Goal: Information Seeking & Learning: Find specific fact

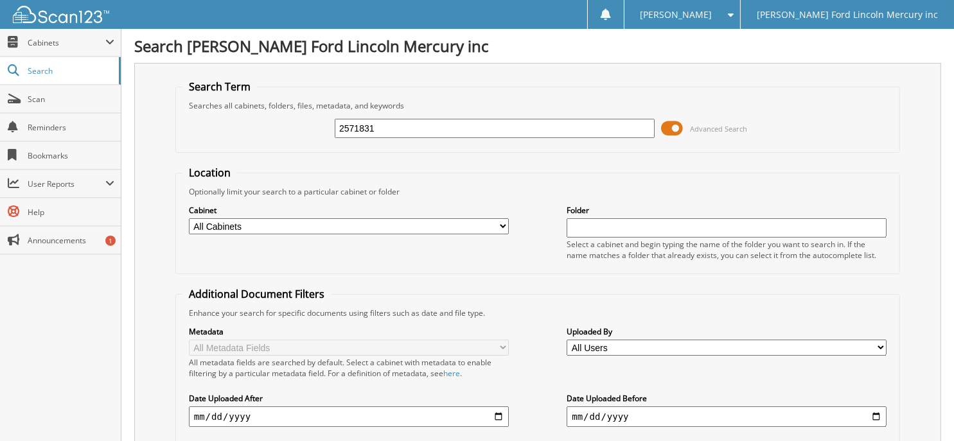
click at [418, 122] on input "2571831" at bounding box center [495, 128] width 320 height 19
drag, startPoint x: 382, startPoint y: 126, endPoint x: 92, endPoint y: 94, distance: 291.5
click at [92, 99] on body "[PERSON_NAME] Settings Logout [PERSON_NAME] Ford Lincoln Mercury inc Close Cabi…" at bounding box center [477, 384] width 954 height 768
type input "2562440"
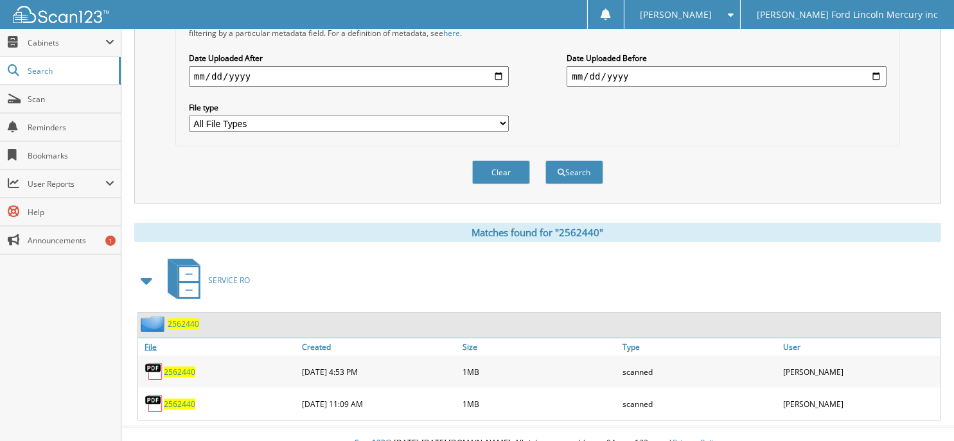
scroll to position [349, 0]
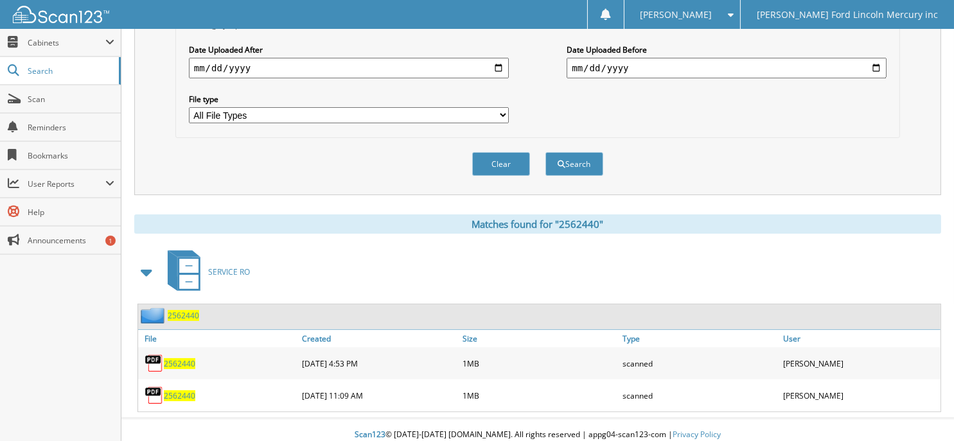
click at [180, 391] on span "2562440" at bounding box center [179, 396] width 31 height 11
click at [189, 358] on span "2562440" at bounding box center [179, 363] width 31 height 11
click at [188, 391] on span "2562440" at bounding box center [179, 396] width 31 height 11
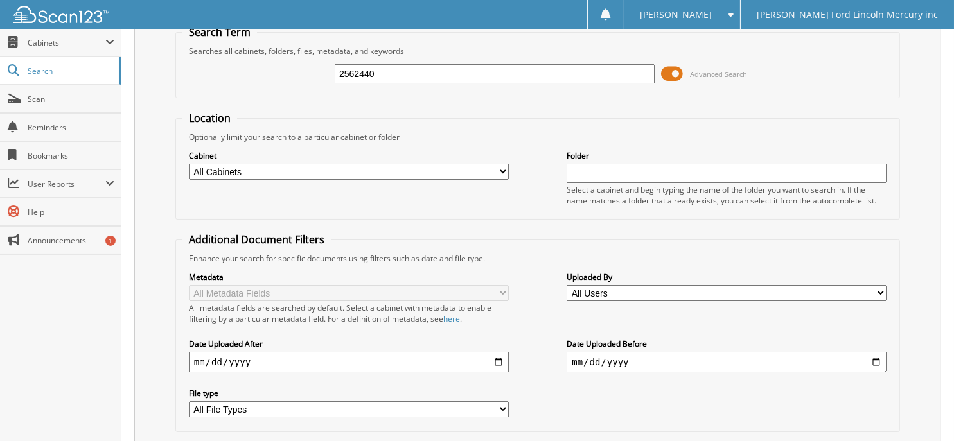
scroll to position [0, 0]
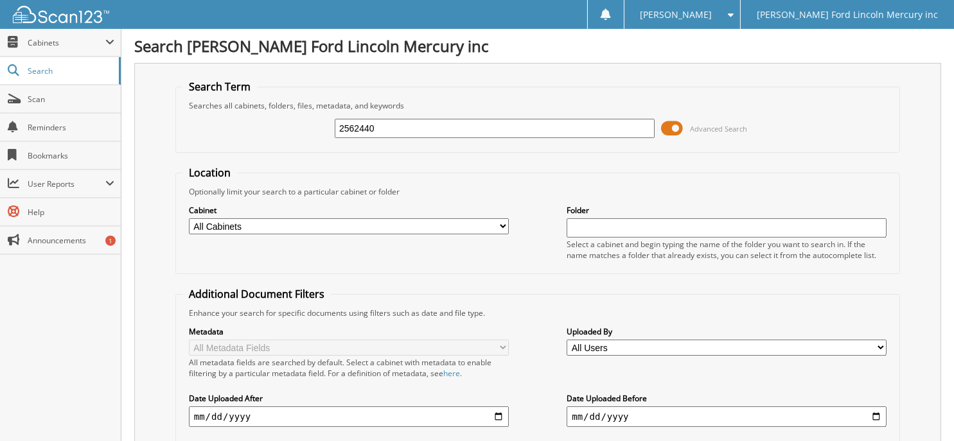
drag, startPoint x: 396, startPoint y: 127, endPoint x: -6, endPoint y: 103, distance: 402.2
click at [0, 103] on html "[PERSON_NAME] Settings Logout [PERSON_NAME] Ford Lincoln Mercury inc Close Cabi…" at bounding box center [477, 400] width 954 height 800
click at [394, 130] on input "text" at bounding box center [495, 128] width 320 height 19
type input "2568110"
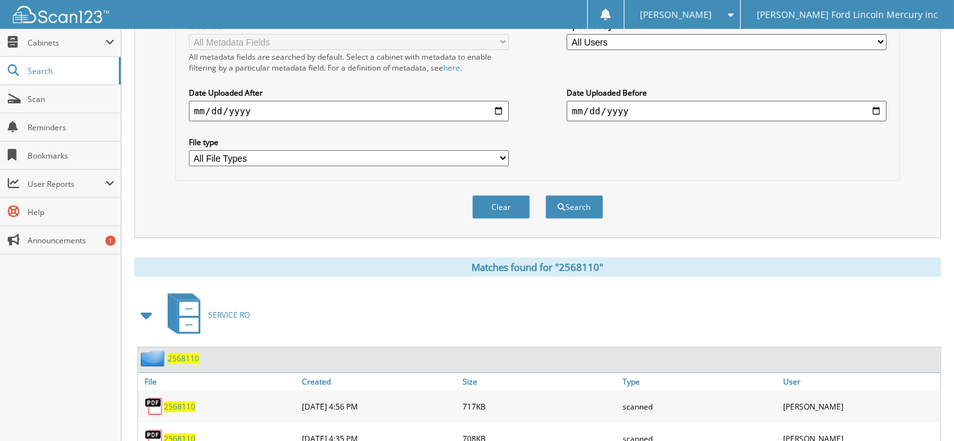
scroll to position [349, 0]
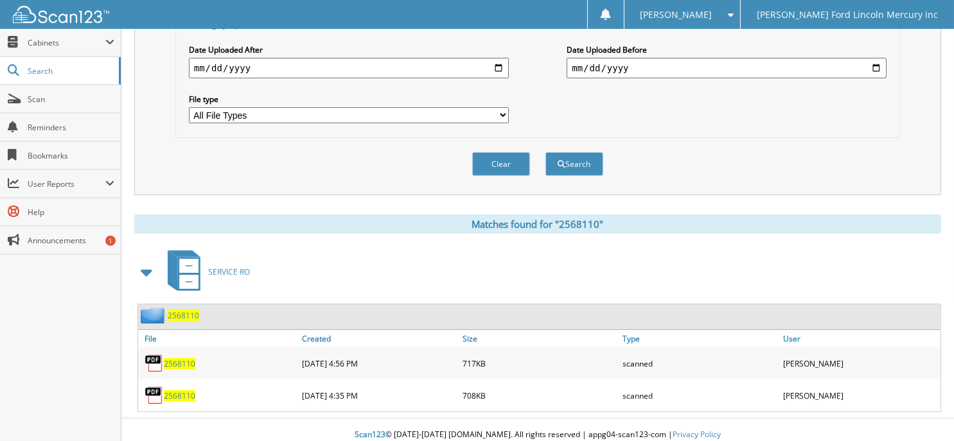
click at [182, 391] on span "2568110" at bounding box center [179, 396] width 31 height 11
click at [193, 358] on span "2568110" at bounding box center [179, 363] width 31 height 11
click at [187, 358] on span "2568110" at bounding box center [179, 363] width 31 height 11
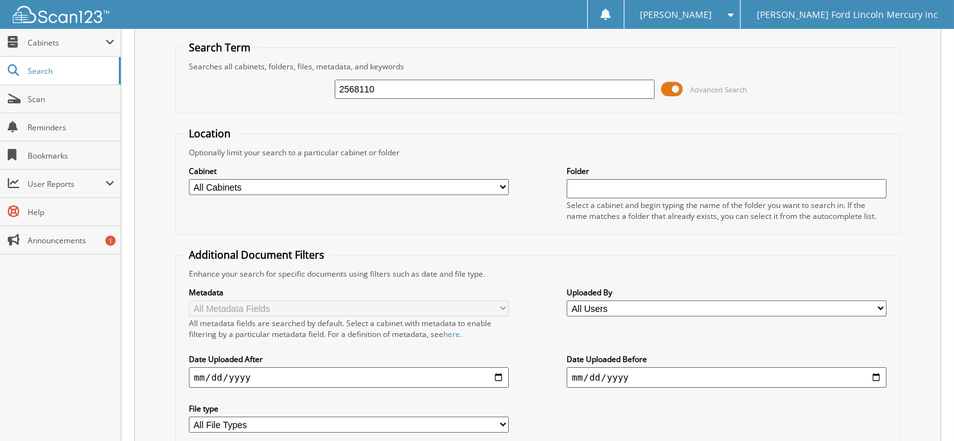
scroll to position [0, 0]
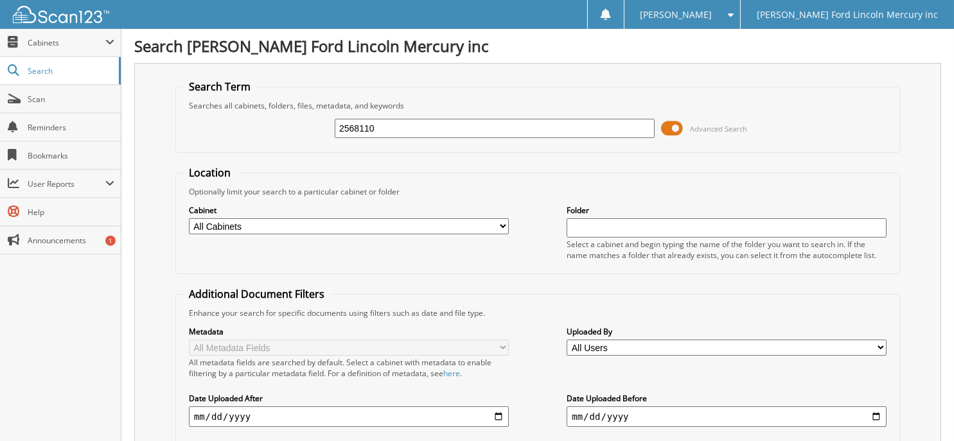
drag, startPoint x: 401, startPoint y: 127, endPoint x: -97, endPoint y: 126, distance: 497.9
click at [0, 126] on html "[PERSON_NAME] Settings Logout [PERSON_NAME] Ford Lincoln Mercury inc Close Cabi…" at bounding box center [477, 400] width 954 height 800
type input "2568936"
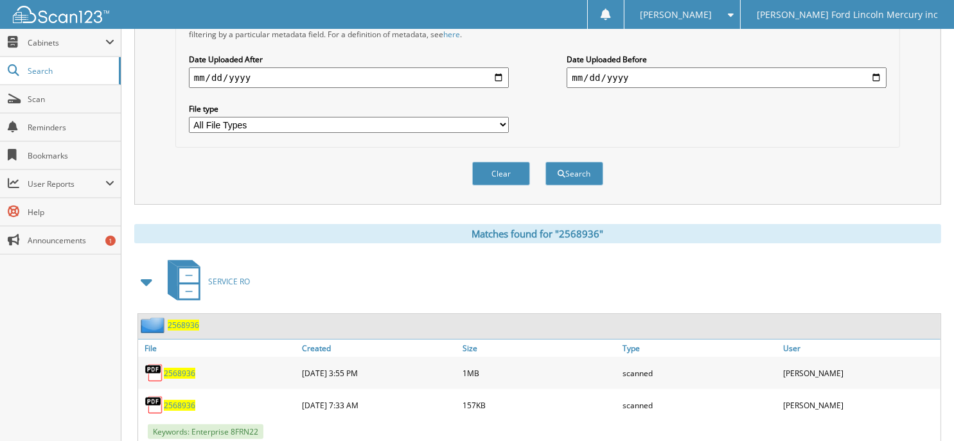
scroll to position [402, 0]
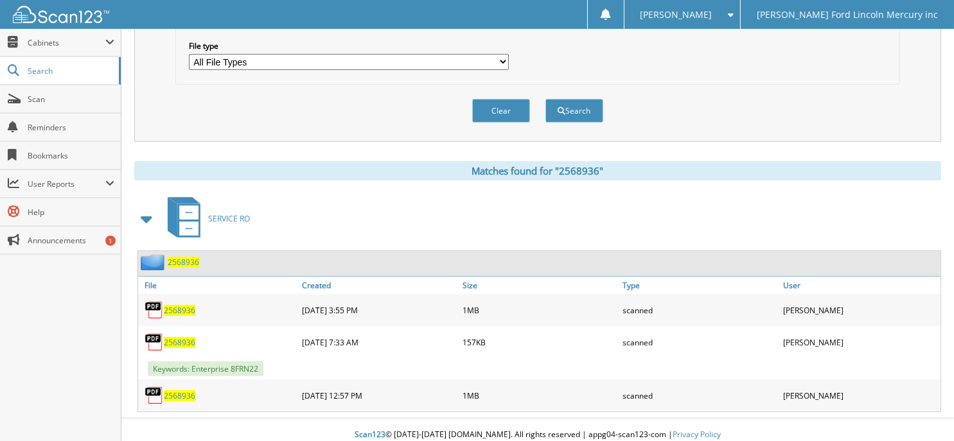
click at [182, 391] on span "2568936" at bounding box center [179, 396] width 31 height 11
click at [181, 337] on span "2568936" at bounding box center [179, 342] width 31 height 11
click at [186, 305] on span "2568936" at bounding box center [179, 310] width 31 height 11
click at [192, 391] on span "2568936" at bounding box center [179, 396] width 31 height 11
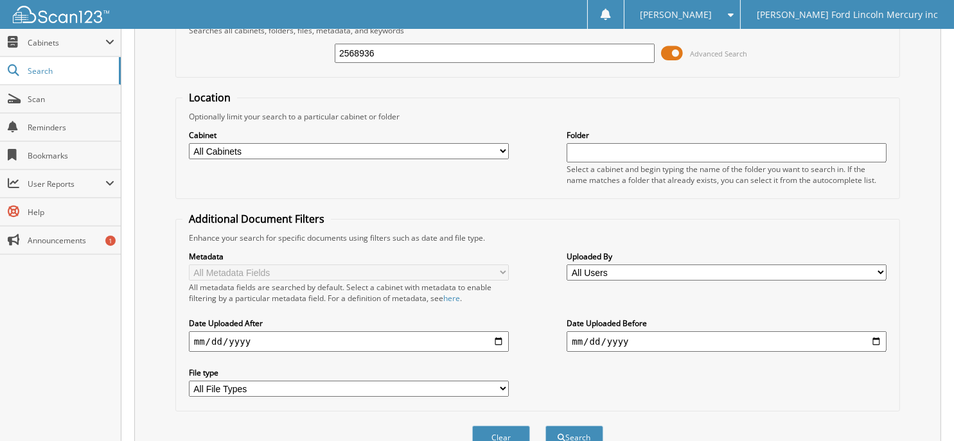
scroll to position [0, 0]
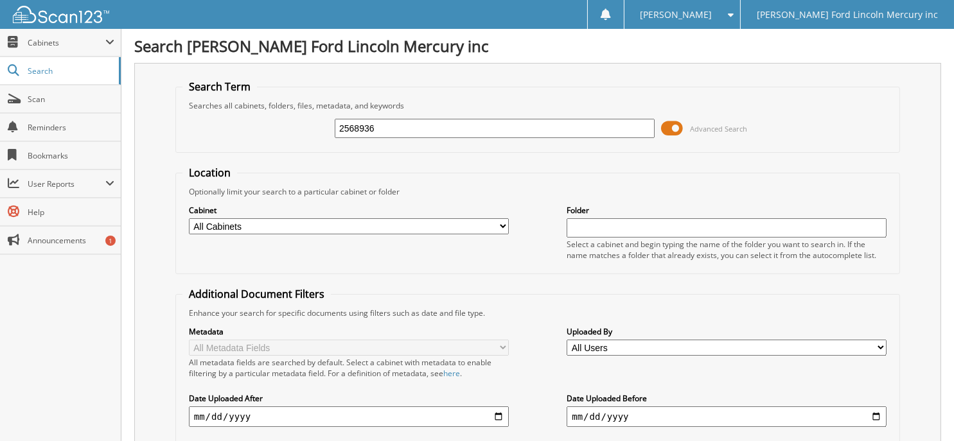
drag, startPoint x: 407, startPoint y: 125, endPoint x: 183, endPoint y: 128, distance: 223.6
click at [183, 128] on div "2568936 Advanced Search" at bounding box center [537, 128] width 711 height 35
type input "2568936"
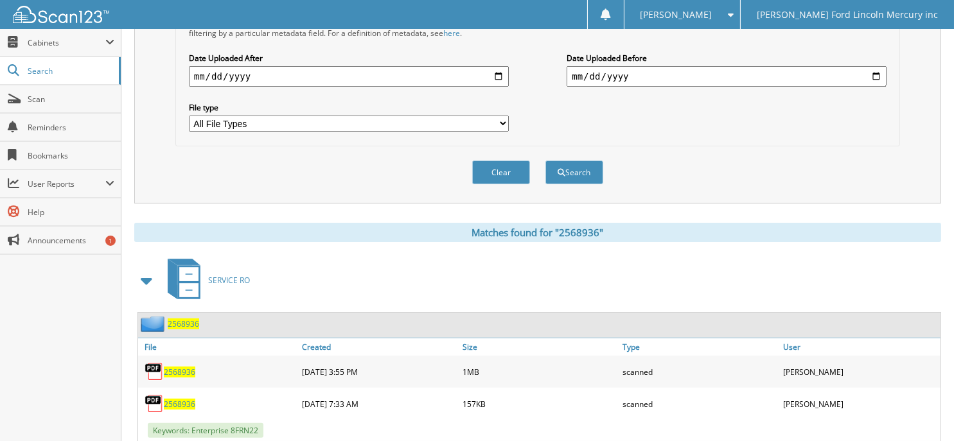
scroll to position [402, 0]
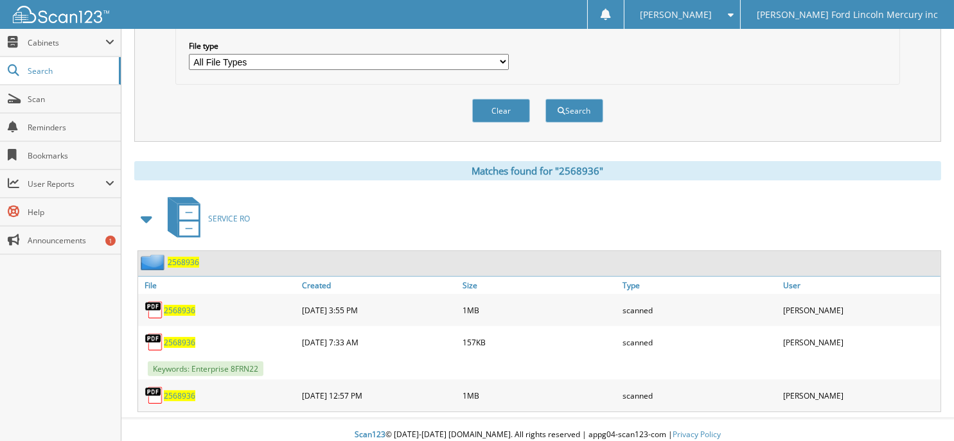
click at [182, 391] on span "2568936" at bounding box center [179, 396] width 31 height 11
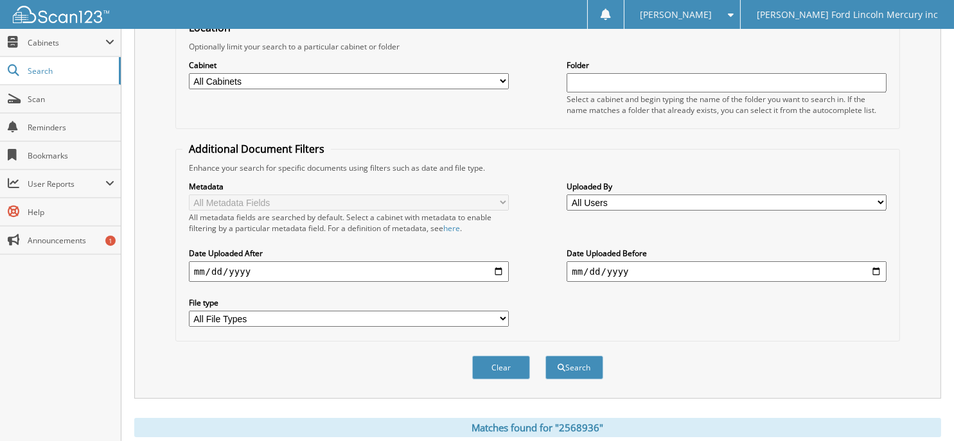
scroll to position [0, 0]
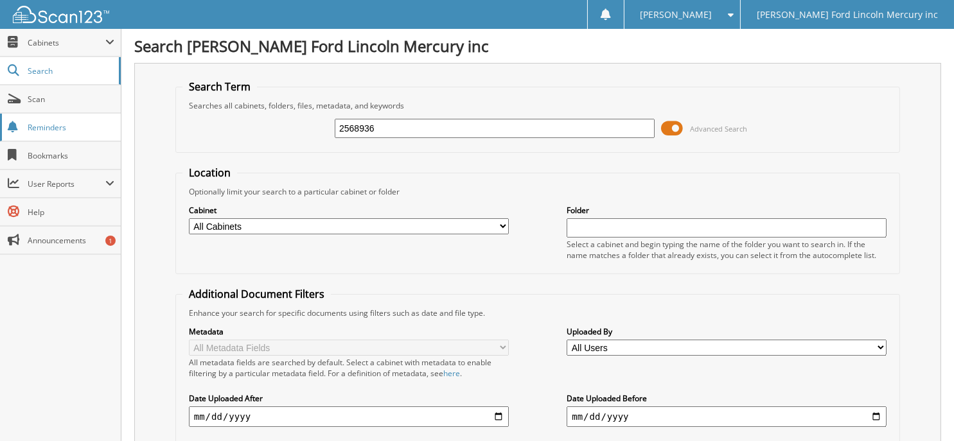
drag, startPoint x: 391, startPoint y: 123, endPoint x: 101, endPoint y: 130, distance: 290.5
click at [101, 130] on body "Laura C. Settings Logout Billy Howell Ford Lincoln Mercury inc Close Cabinets M…" at bounding box center [477, 426] width 954 height 853
type input "2571427"
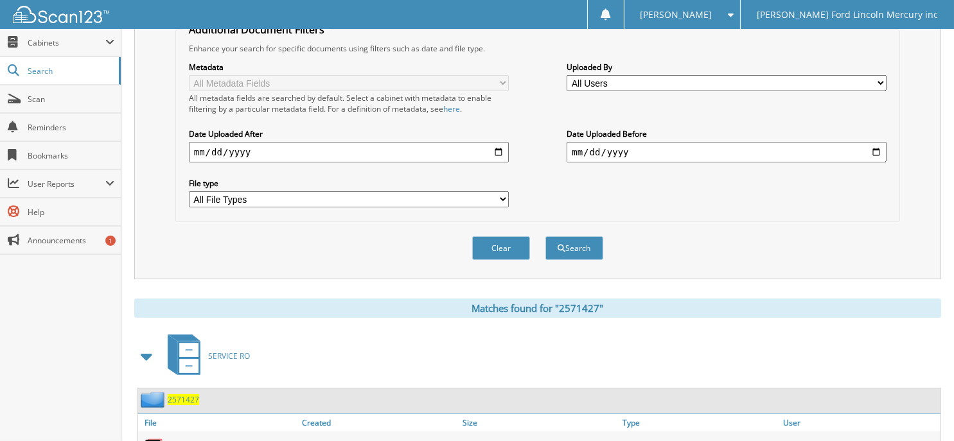
scroll to position [317, 0]
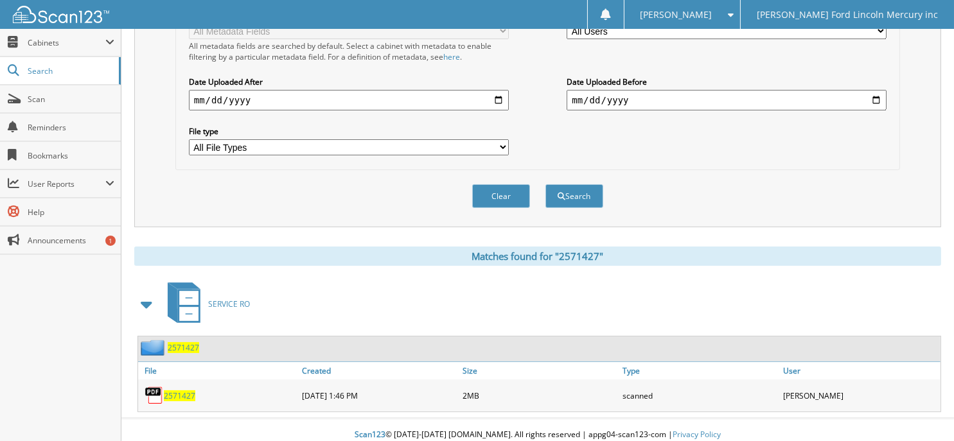
click at [182, 391] on span "2571427" at bounding box center [179, 396] width 31 height 11
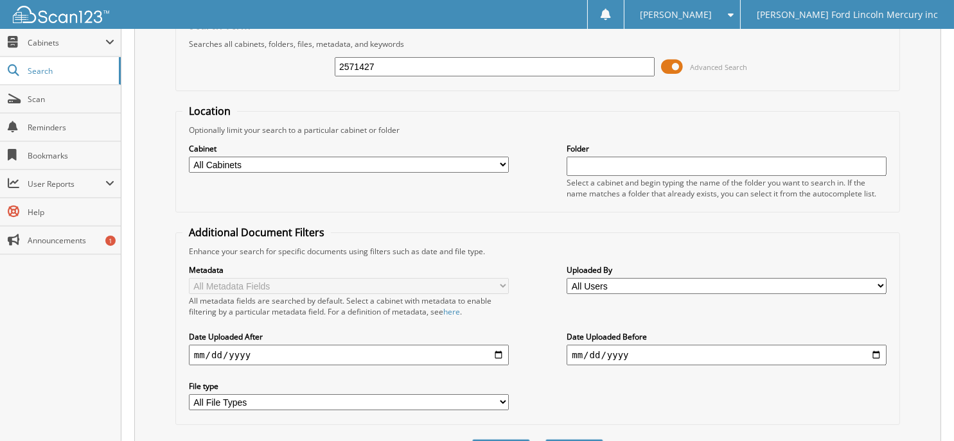
scroll to position [0, 0]
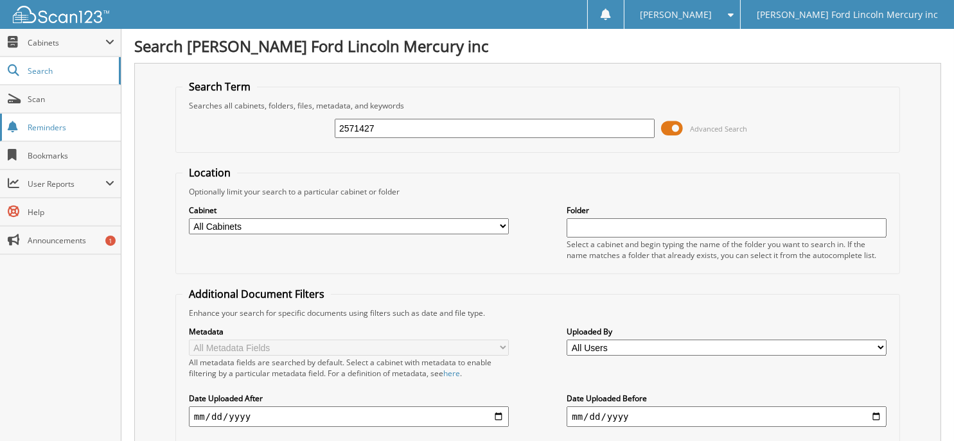
drag, startPoint x: 224, startPoint y: 120, endPoint x: 105, endPoint y: 116, distance: 118.9
click at [105, 116] on body "[PERSON_NAME] Settings Logout [PERSON_NAME] Ford Lincoln Mercury inc Close Cabi…" at bounding box center [477, 384] width 954 height 768
click at [402, 124] on input "text" at bounding box center [495, 128] width 320 height 19
type input "2562666"
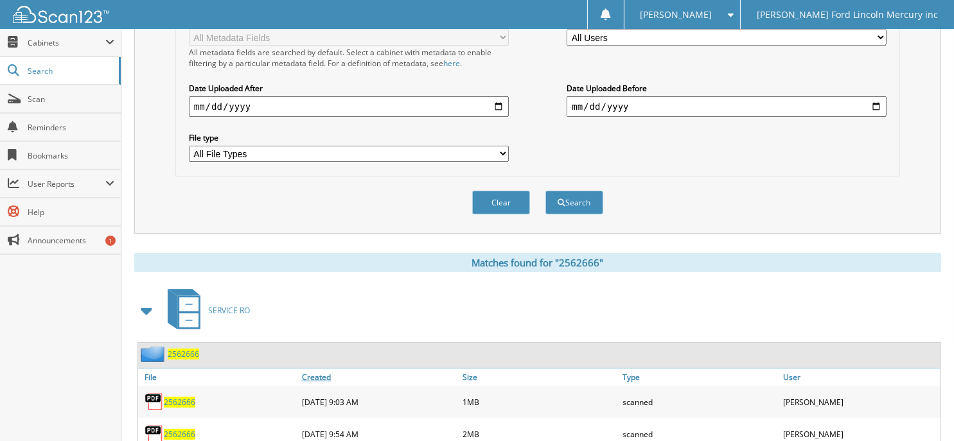
scroll to position [349, 0]
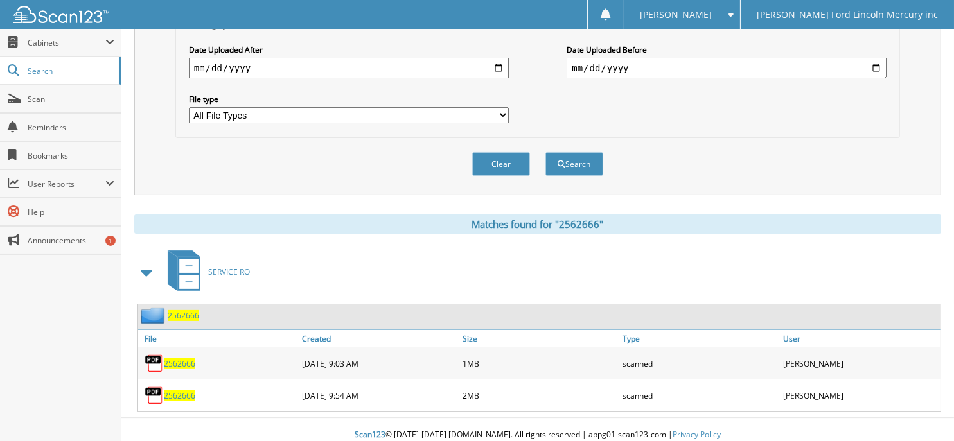
click at [184, 358] on span "2562666" at bounding box center [179, 363] width 31 height 11
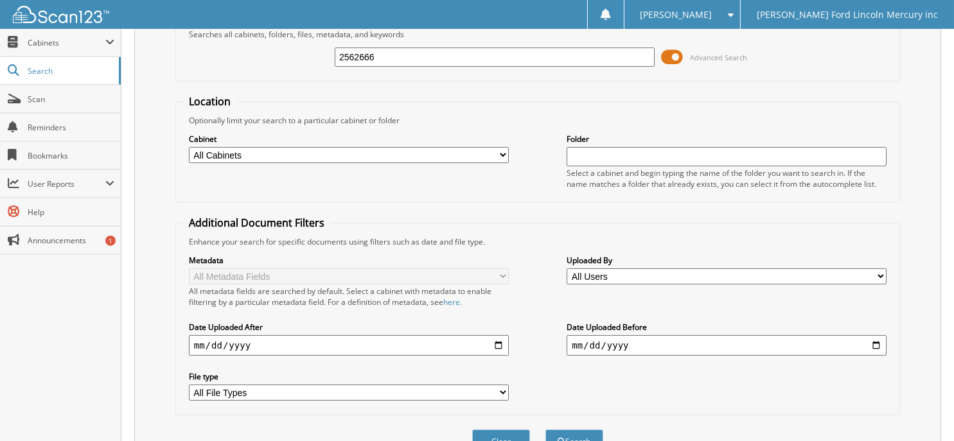
scroll to position [28, 0]
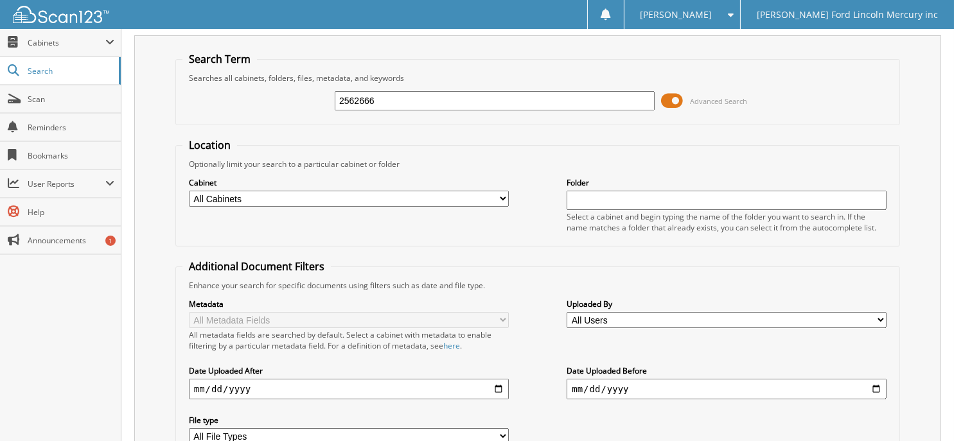
drag, startPoint x: 376, startPoint y: 97, endPoint x: -11, endPoint y: 76, distance: 387.3
click at [0, 76] on html "[PERSON_NAME] Settings Logout [PERSON_NAME] Ford Lincoln Mercury inc Close Cabi…" at bounding box center [477, 372] width 954 height 800
type input "a26951"
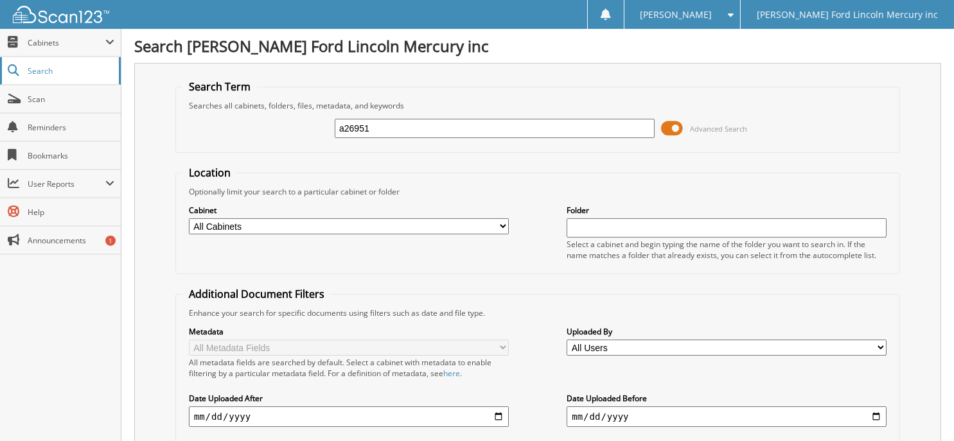
drag, startPoint x: 290, startPoint y: 110, endPoint x: 85, endPoint y: 78, distance: 208.1
type input "2568311"
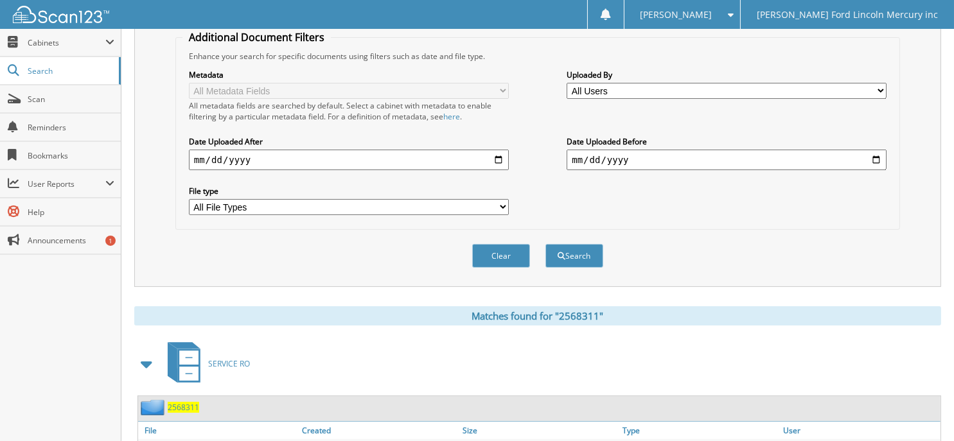
scroll to position [349, 0]
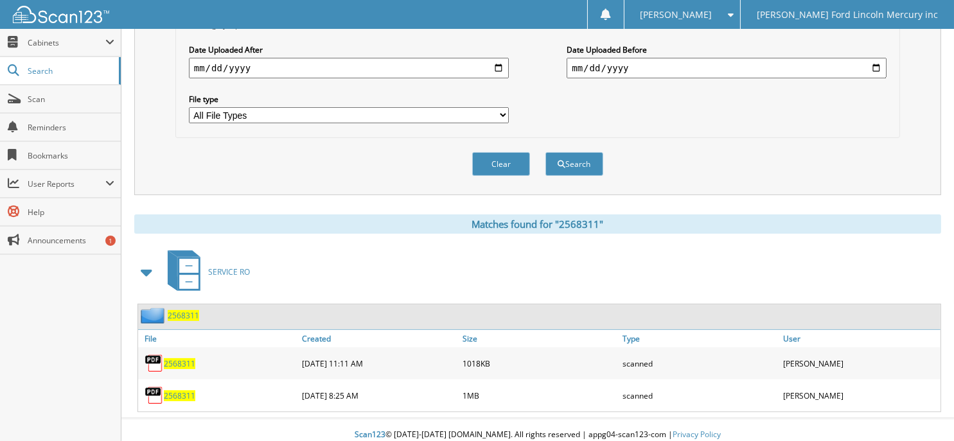
click at [182, 391] on span "2568311" at bounding box center [179, 396] width 31 height 11
